Goal: Find specific page/section: Find specific page/section

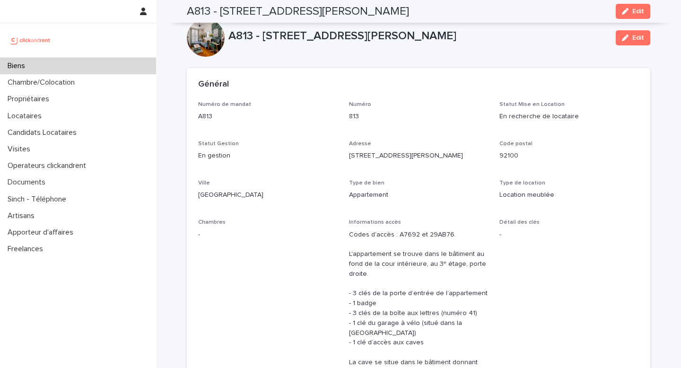
click at [76, 66] on div "Biens" at bounding box center [78, 66] width 156 height 17
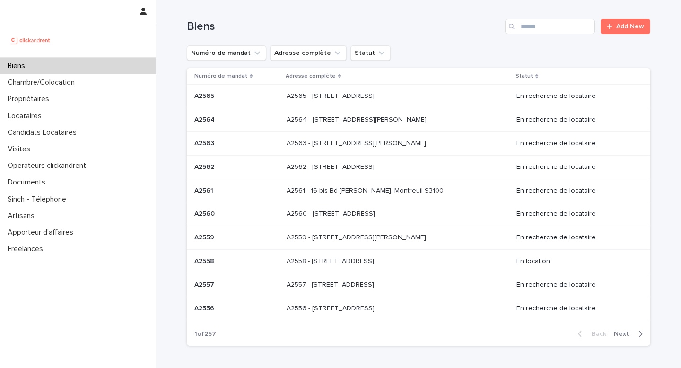
click at [342, 166] on p "A2562 - [STREET_ADDRESS]" at bounding box center [332, 166] width 90 height 10
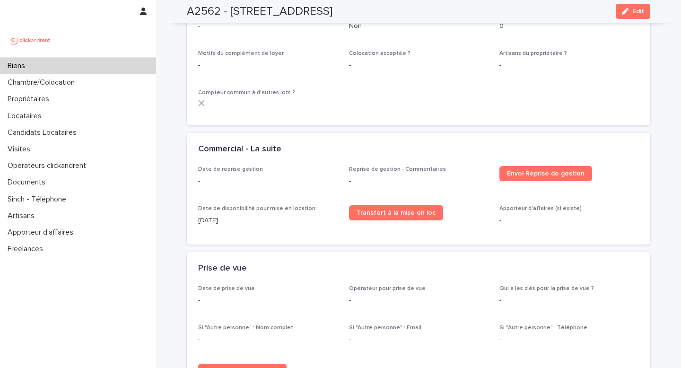
scroll to position [1235, 0]
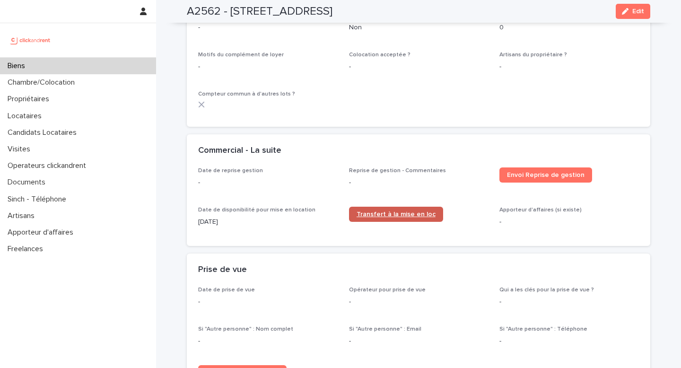
click at [382, 211] on span "Transfert à la mise en loc" at bounding box center [396, 214] width 79 height 7
click at [45, 70] on div "Biens" at bounding box center [78, 66] width 156 height 17
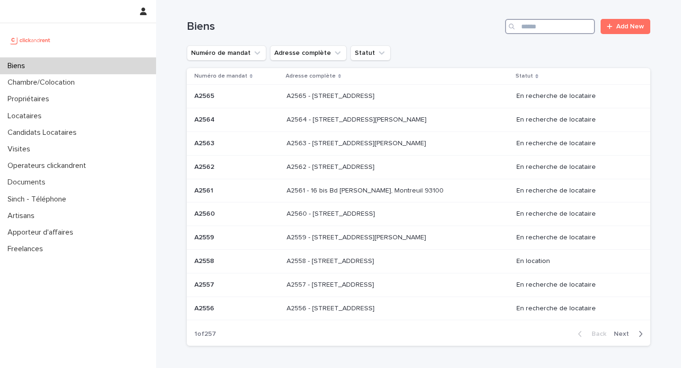
click at [528, 27] on input "Search" at bounding box center [550, 26] width 90 height 15
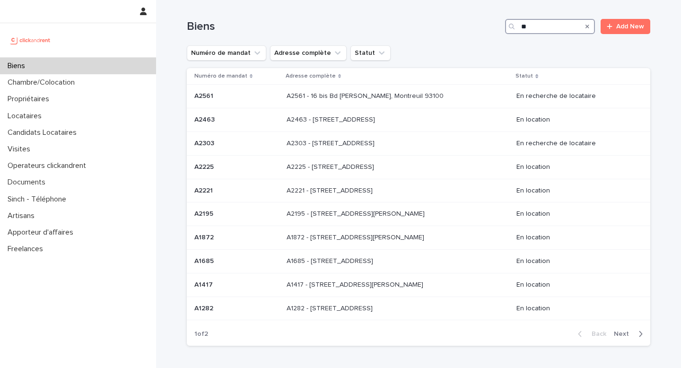
type input "*"
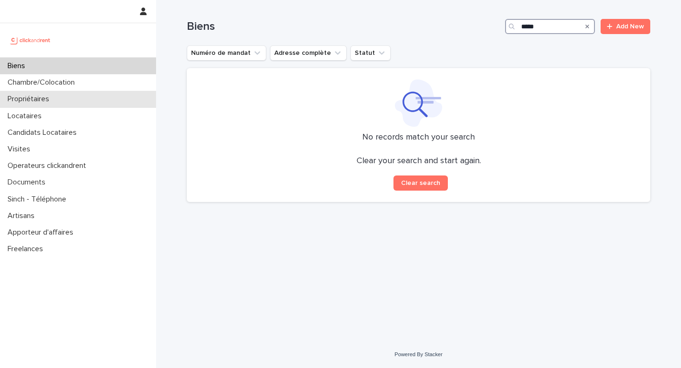
type input "*****"
click at [21, 95] on p "Propriétaires" at bounding box center [30, 99] width 53 height 9
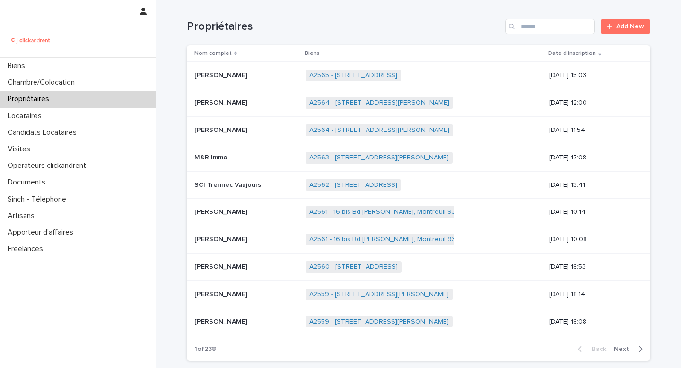
click at [531, 35] on div "Propriétaires Add New" at bounding box center [419, 22] width 464 height 45
click at [531, 29] on input "Search" at bounding box center [550, 26] width 90 height 15
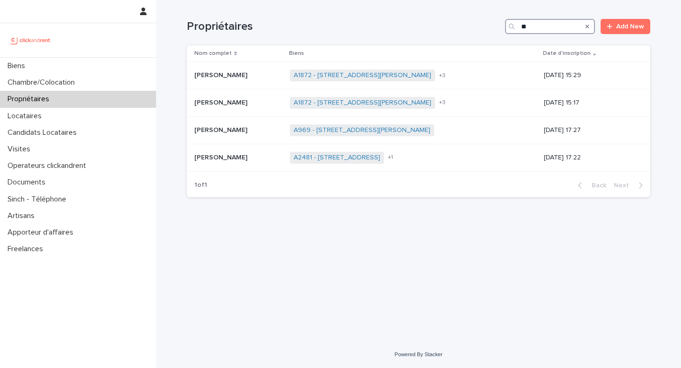
type input "*"
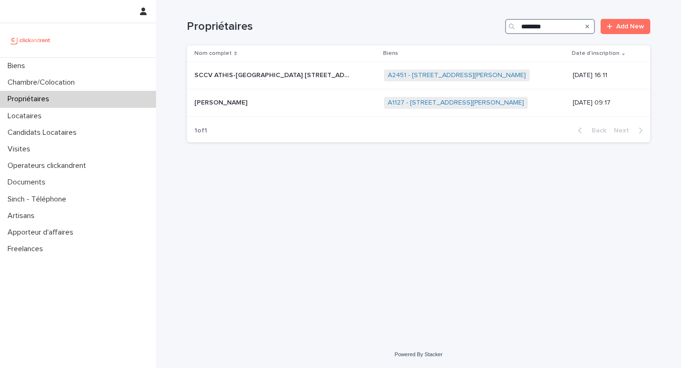
type input "********"
